Goal: Contribute content: Contribute content

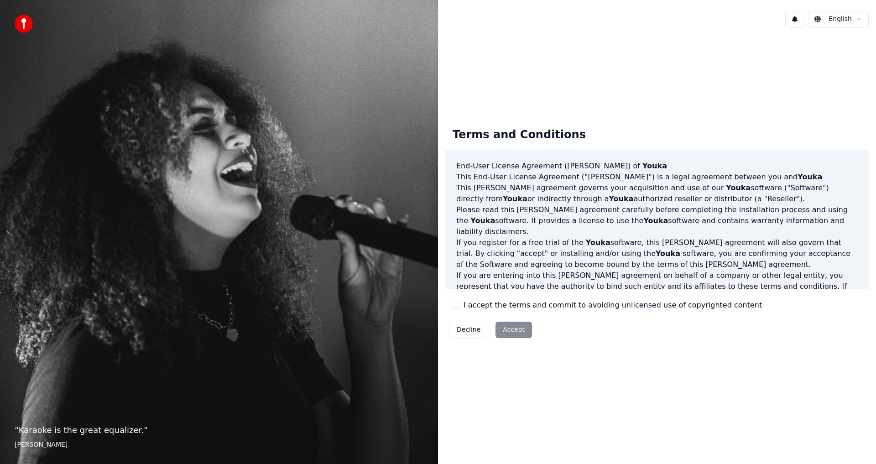
click at [456, 306] on button "I accept the terms and commit to avoiding unlicensed use of copyrighted content" at bounding box center [456, 305] width 7 height 7
click at [508, 330] on button "Accept" at bounding box center [514, 330] width 37 height 16
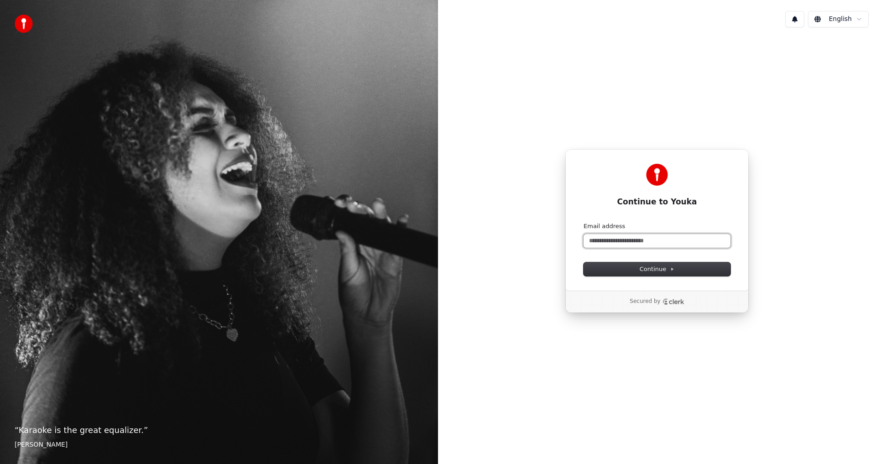
click at [592, 237] on input "Email address" at bounding box center [657, 241] width 147 height 14
click at [646, 268] on span "Continue" at bounding box center [657, 269] width 35 height 8
type input "**********"
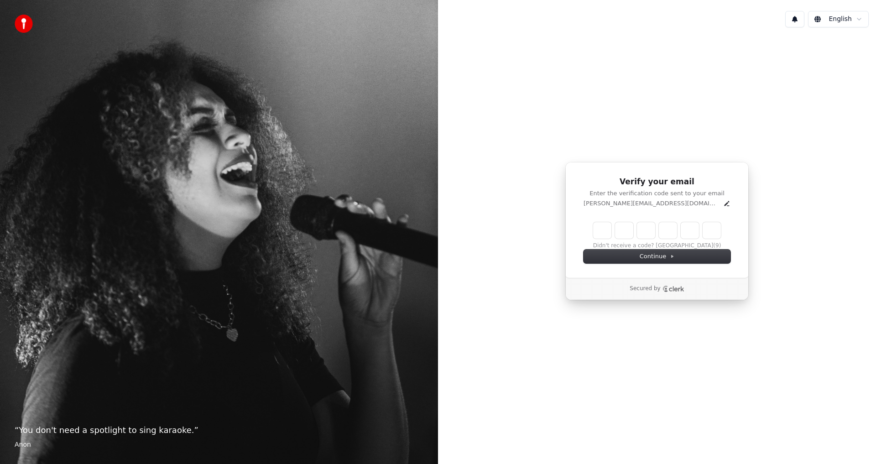
click at [601, 230] on input "Enter verification code" at bounding box center [657, 230] width 128 height 16
type input "******"
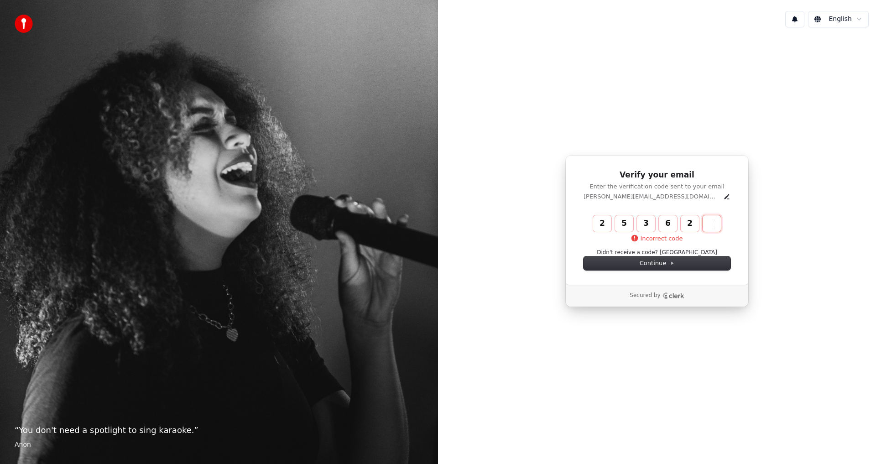
type input "******"
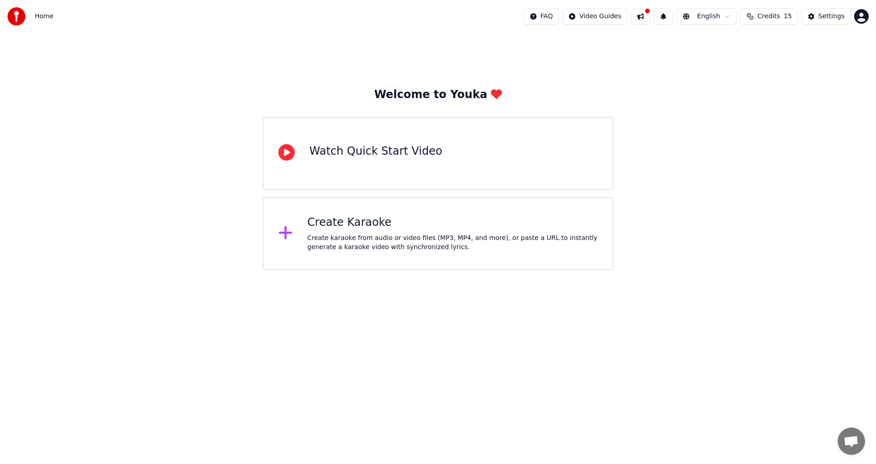
click at [286, 152] on icon at bounding box center [286, 152] width 16 height 16
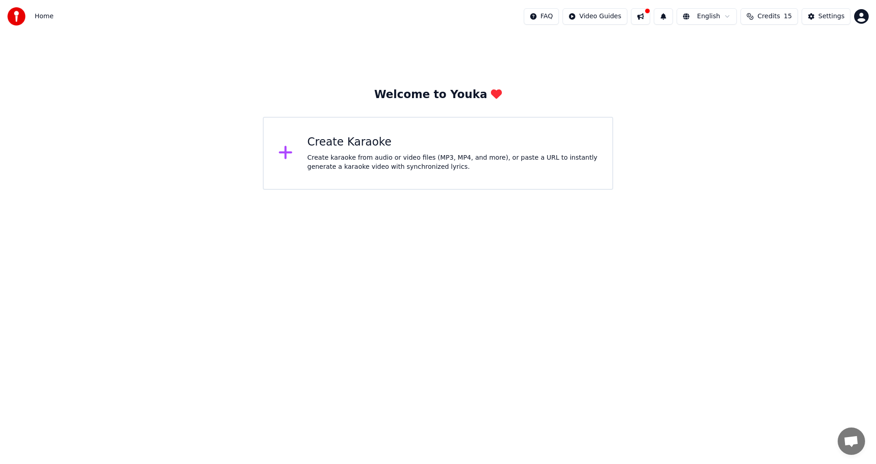
click at [286, 154] on icon at bounding box center [285, 152] width 13 height 13
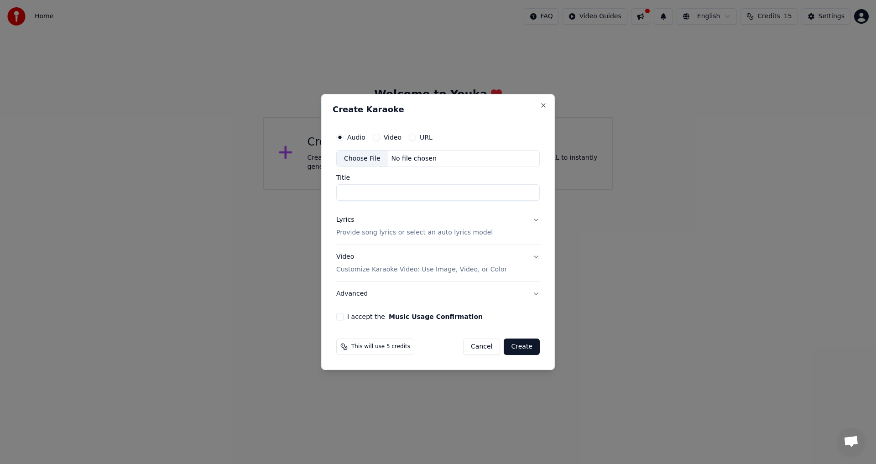
click at [375, 137] on button "Video" at bounding box center [376, 137] width 7 height 7
click at [354, 158] on div "Choose File" at bounding box center [362, 159] width 51 height 16
click at [340, 136] on button "Audio" at bounding box center [339, 137] width 7 height 7
click at [363, 158] on div "Choose File" at bounding box center [362, 159] width 51 height 16
type input "****"
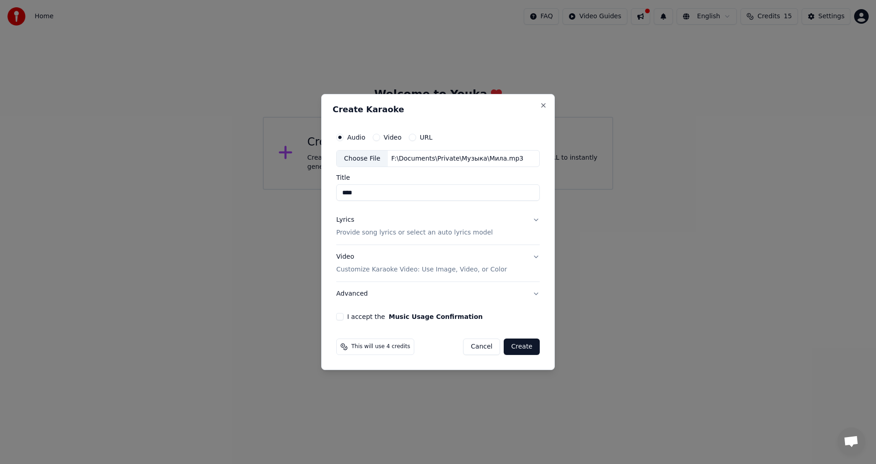
click at [536, 220] on button "Lyrics Provide song lyrics or select an auto lyrics model" at bounding box center [438, 227] width 204 height 37
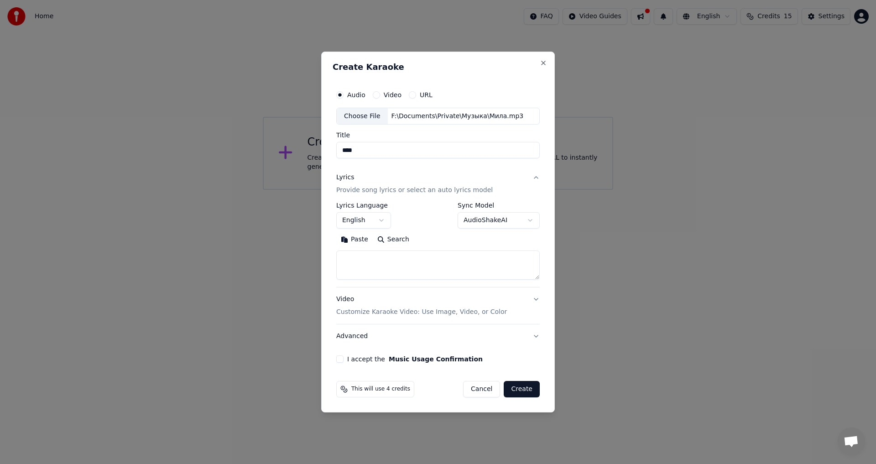
click at [380, 190] on body "**********" at bounding box center [438, 95] width 876 height 190
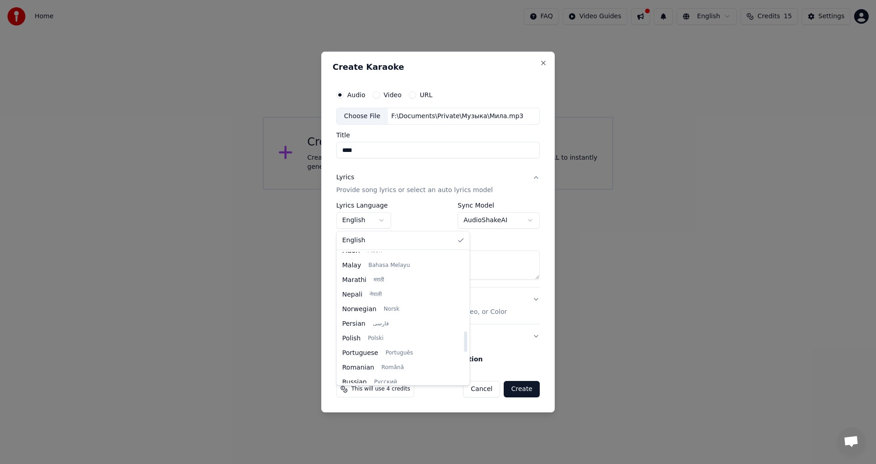
scroll to position [522, 0]
drag, startPoint x: 439, startPoint y: 274, endPoint x: 434, endPoint y: 345, distance: 70.5
click at [463, 345] on div at bounding box center [465, 317] width 5 height 131
select select "**"
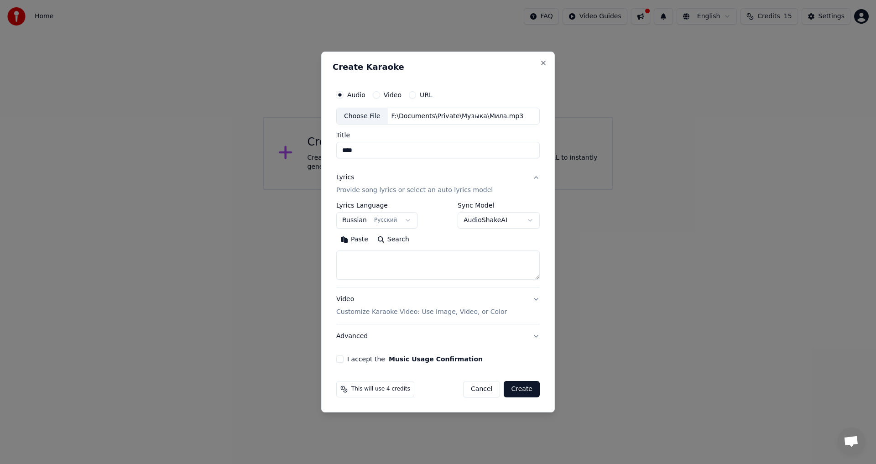
click at [392, 240] on button "Search" at bounding box center [393, 240] width 41 height 15
click at [375, 259] on textarea at bounding box center [438, 265] width 204 height 29
click at [356, 239] on button "Paste" at bounding box center [354, 240] width 37 height 15
click at [536, 299] on button "Video Customize Karaoke Video: Use Image, Video, or Color" at bounding box center [438, 306] width 204 height 37
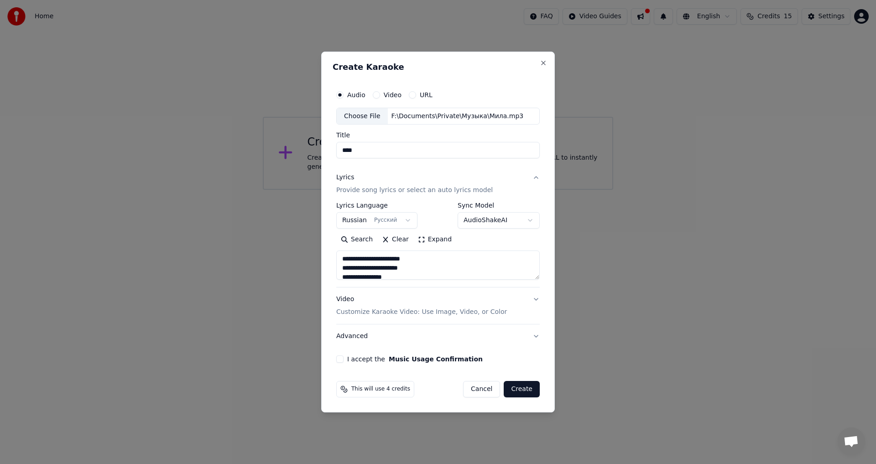
type textarea "**********"
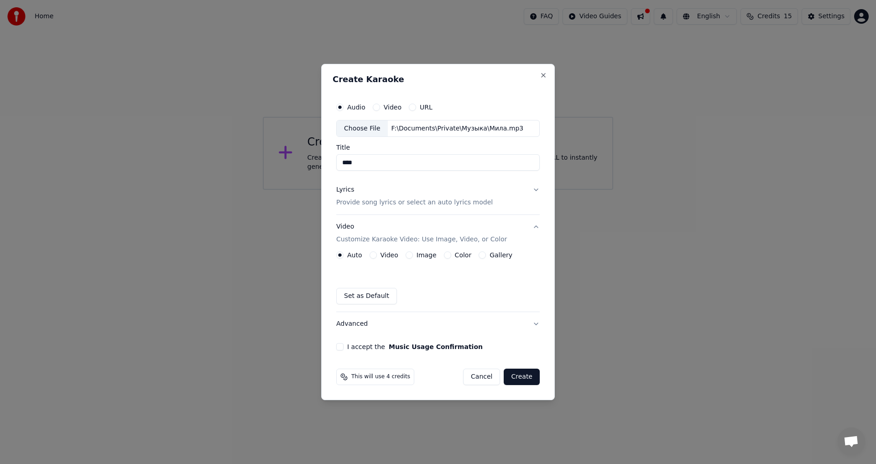
click at [372, 255] on button "Video" at bounding box center [373, 254] width 7 height 7
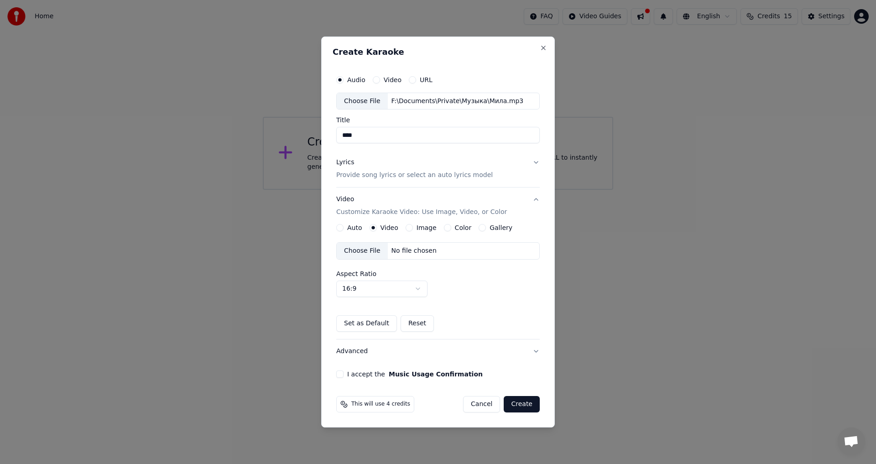
click at [366, 252] on div "Choose File" at bounding box center [362, 251] width 51 height 16
click at [403, 226] on div "Auto Video Image Color Gallery" at bounding box center [424, 227] width 176 height 7
click at [406, 229] on button "Image" at bounding box center [409, 227] width 7 height 7
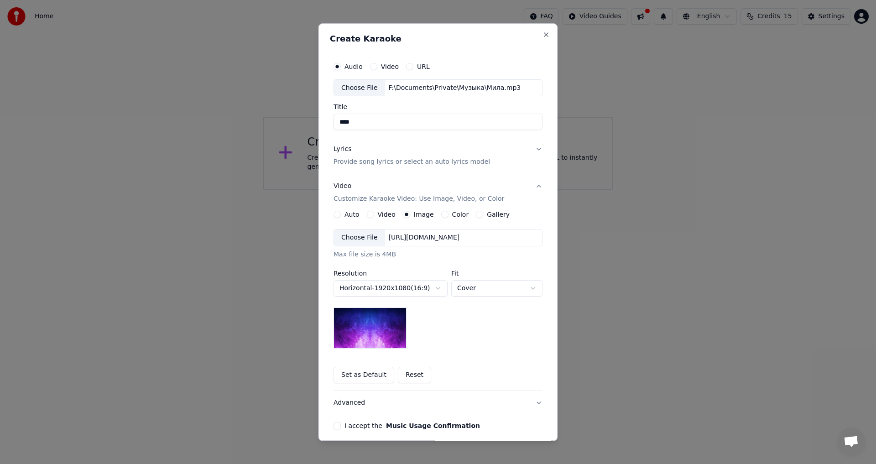
click at [342, 239] on div "Choose File" at bounding box center [359, 238] width 51 height 16
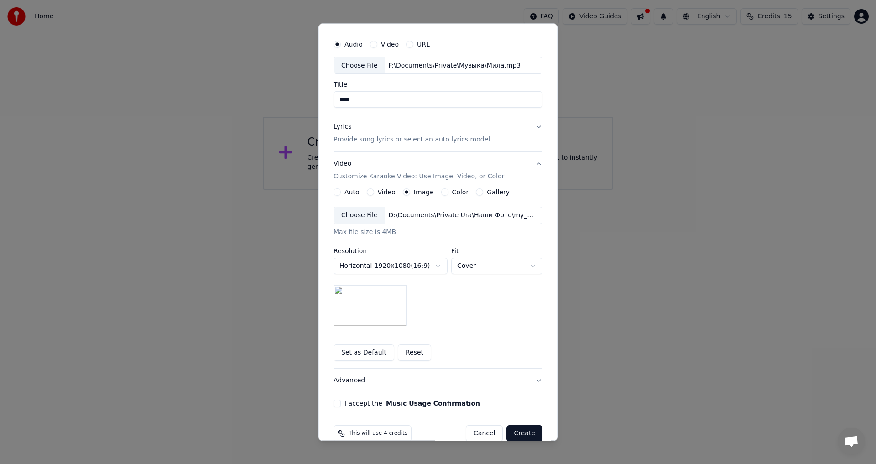
scroll to position [28, 0]
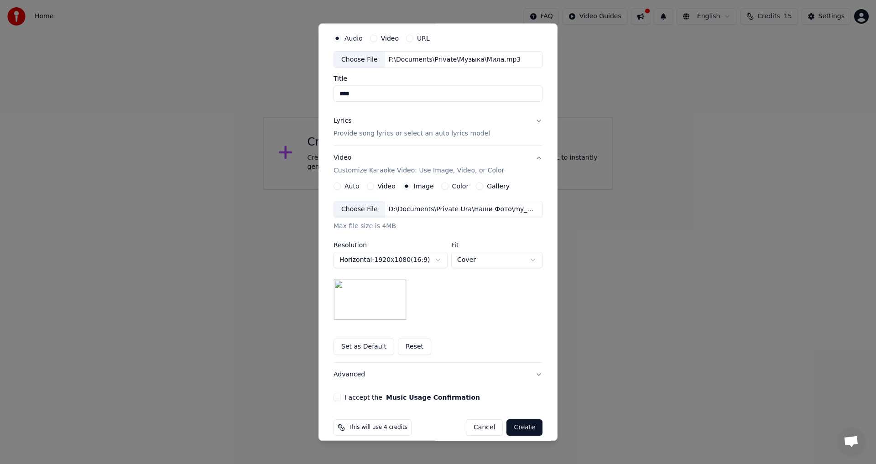
click at [521, 428] on button "Create" at bounding box center [525, 428] width 36 height 16
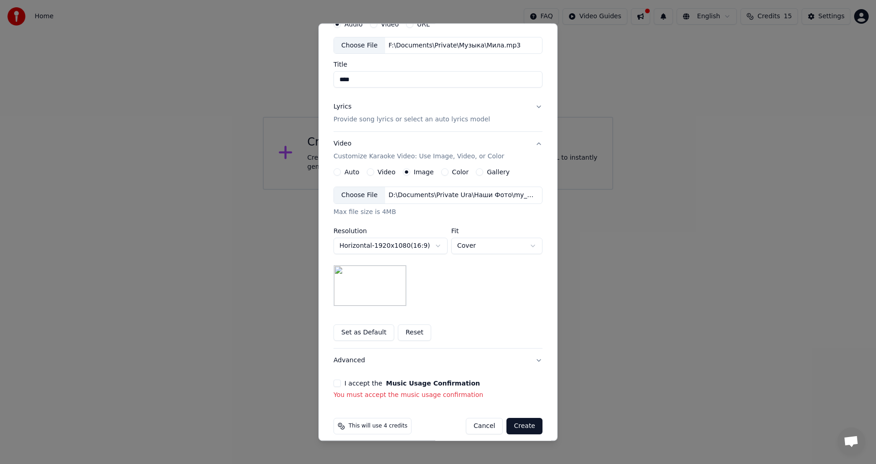
scroll to position [51, 0]
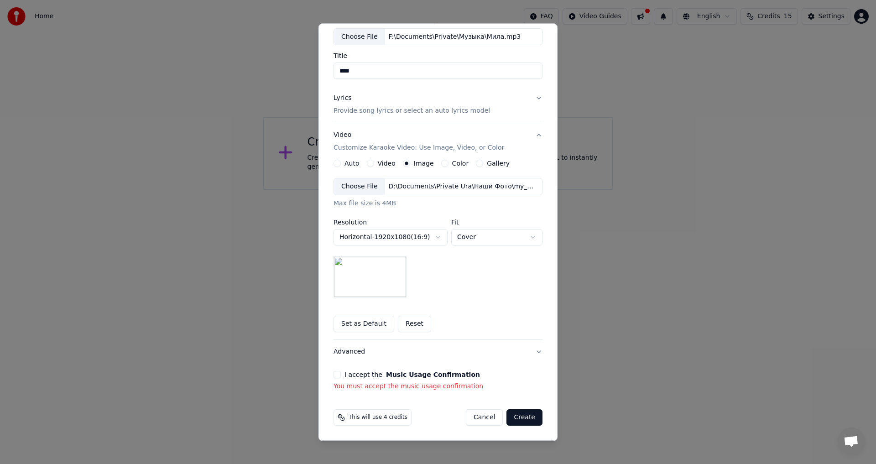
click at [334, 375] on button "I accept the Music Usage Confirmation" at bounding box center [337, 375] width 7 height 7
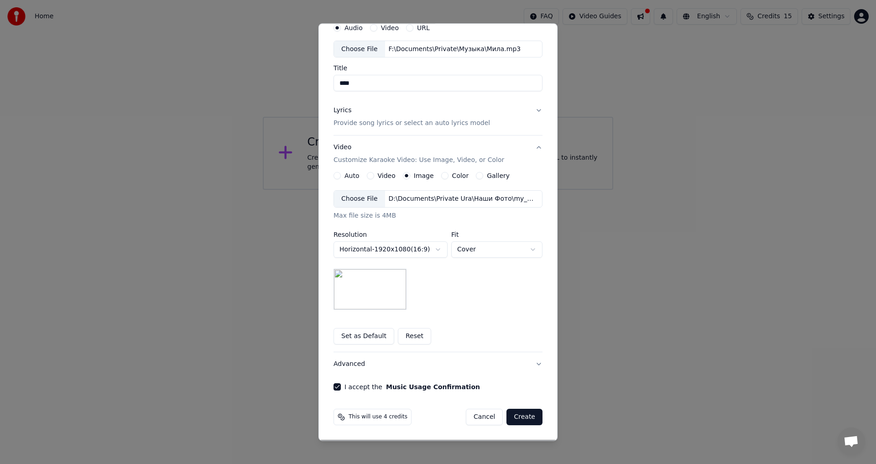
scroll to position [39, 0]
click at [518, 416] on button "Create" at bounding box center [525, 417] width 36 height 16
